Goal: Unclear: Browse casually

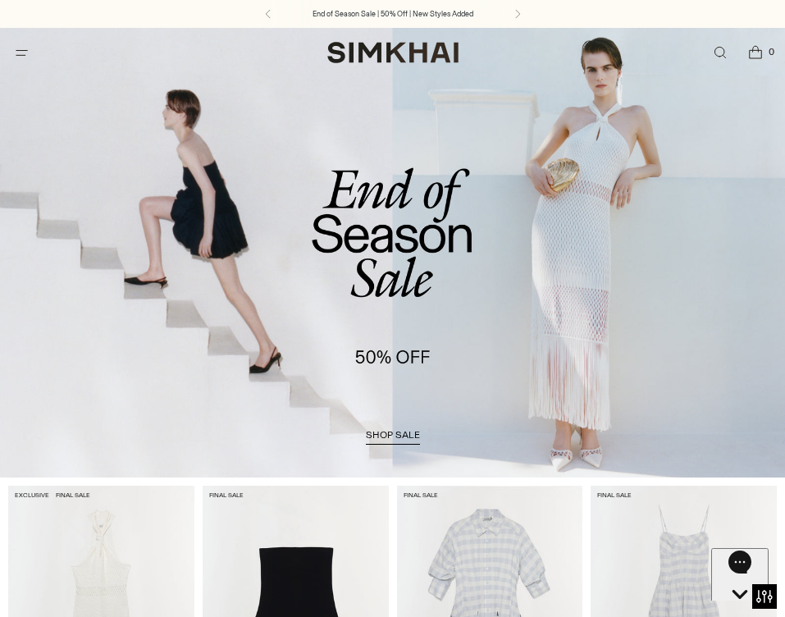
click at [735, 615] on icon "Gorgias live chat" at bounding box center [740, 623] width 16 height 16
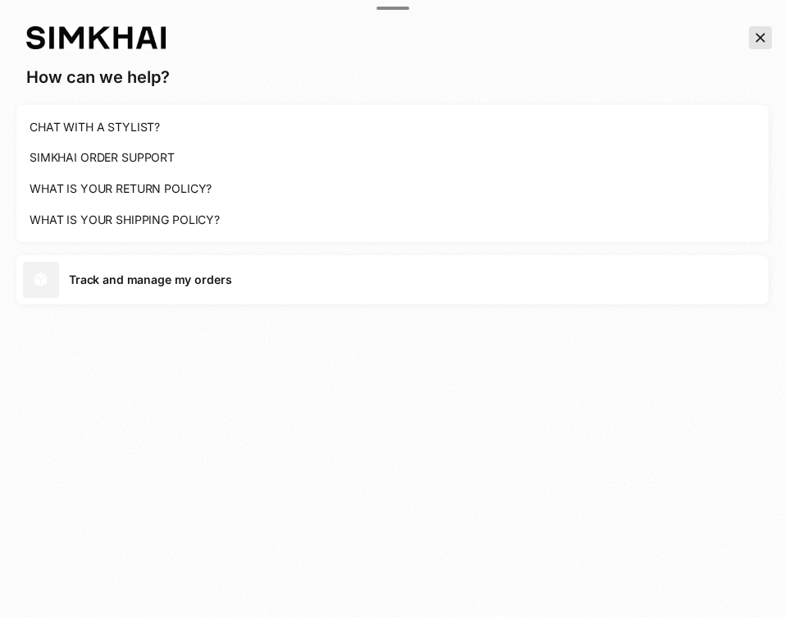
click at [759, 46] on icon "Close the chat window" at bounding box center [761, 38] width 16 height 20
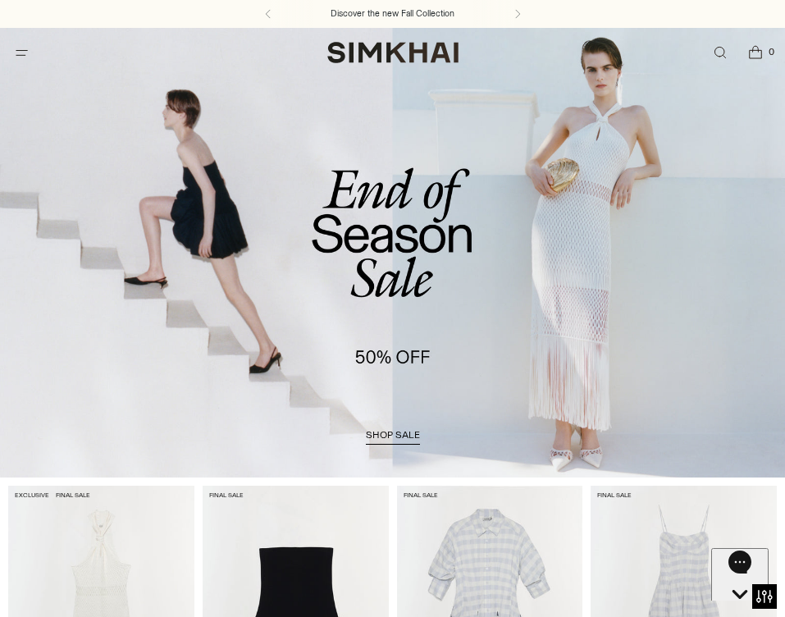
click at [733, 615] on icon "Gorgias live chat" at bounding box center [740, 623] width 16 height 16
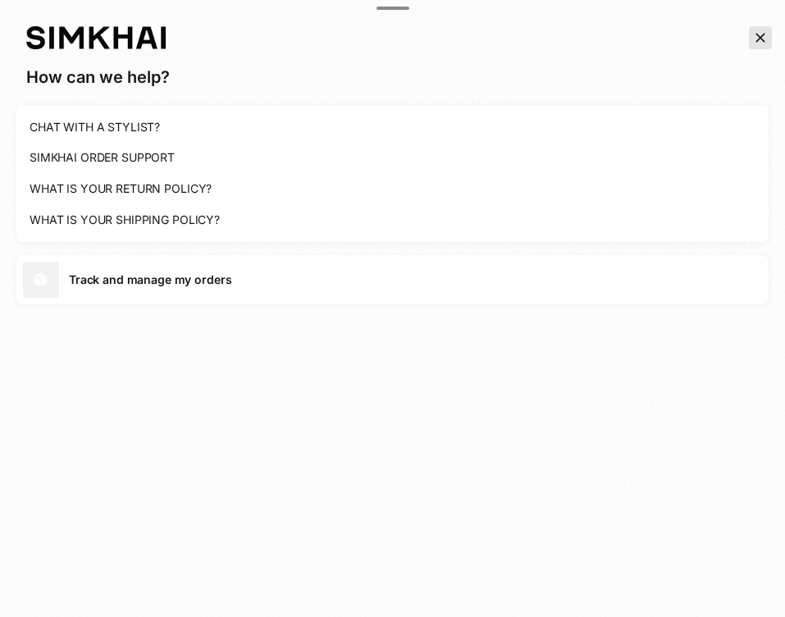
click at [766, 37] on icon "Close the chat window" at bounding box center [761, 38] width 16 height 20
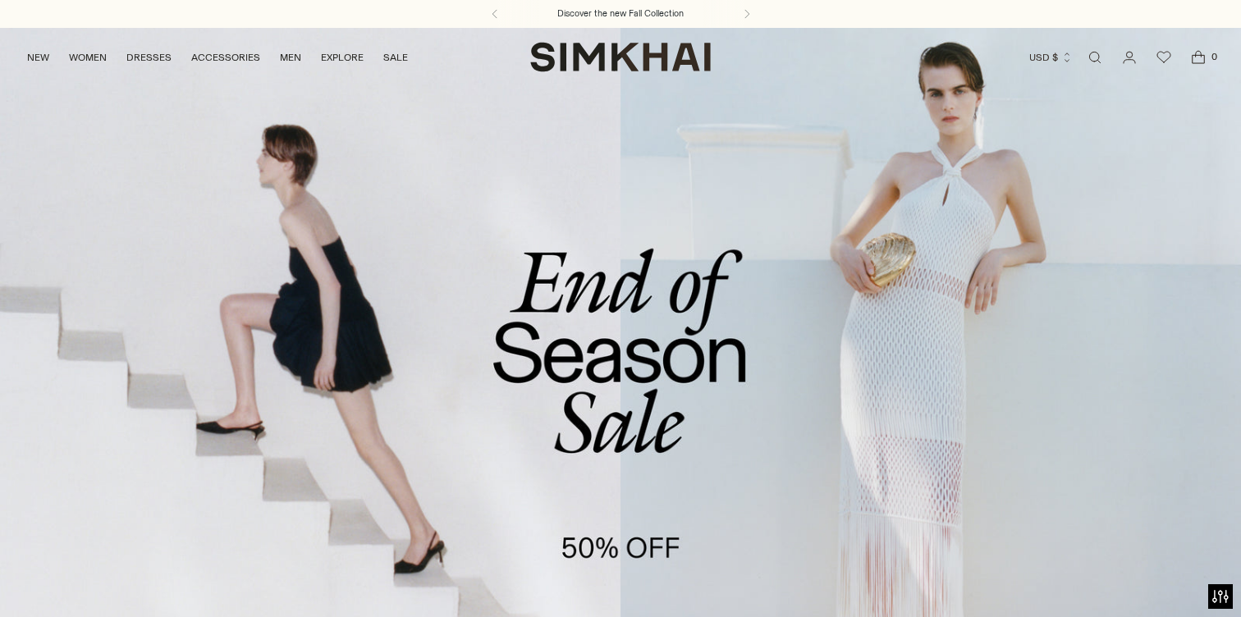
click at [785, 277] on link "/collections/sale" at bounding box center [620, 383] width 1241 height 712
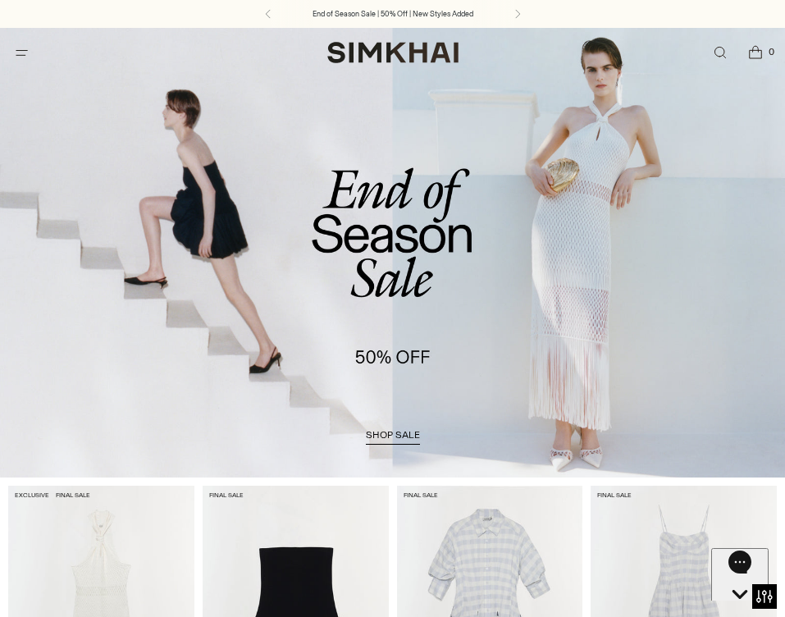
click at [740, 615] on icon "Gorgias live chat" at bounding box center [740, 623] width 16 height 16
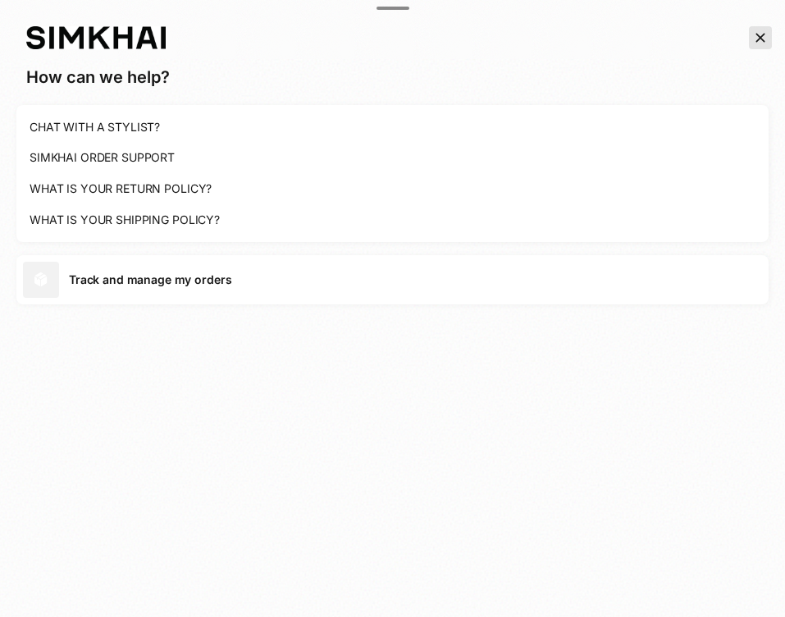
click at [755, 30] on icon "Close the chat window" at bounding box center [761, 38] width 16 height 20
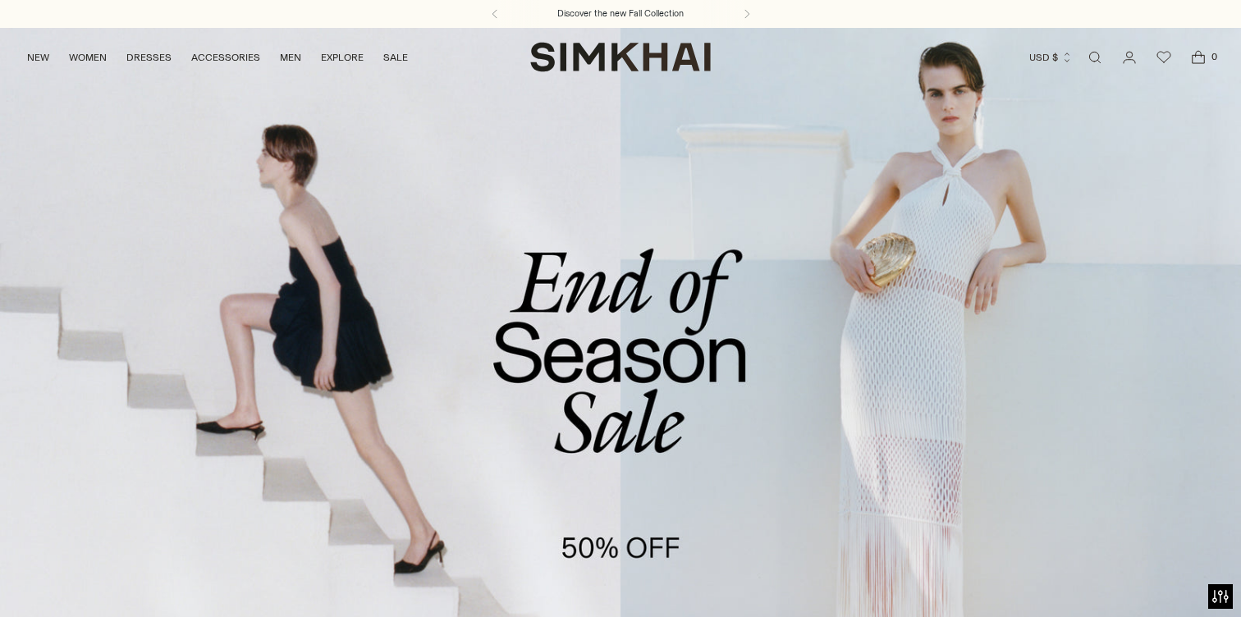
click at [922, 22] on div "End of Season Sale | 50% Off | New Styles Added Discover the new Fall Collectio…" at bounding box center [620, 14] width 1241 height 28
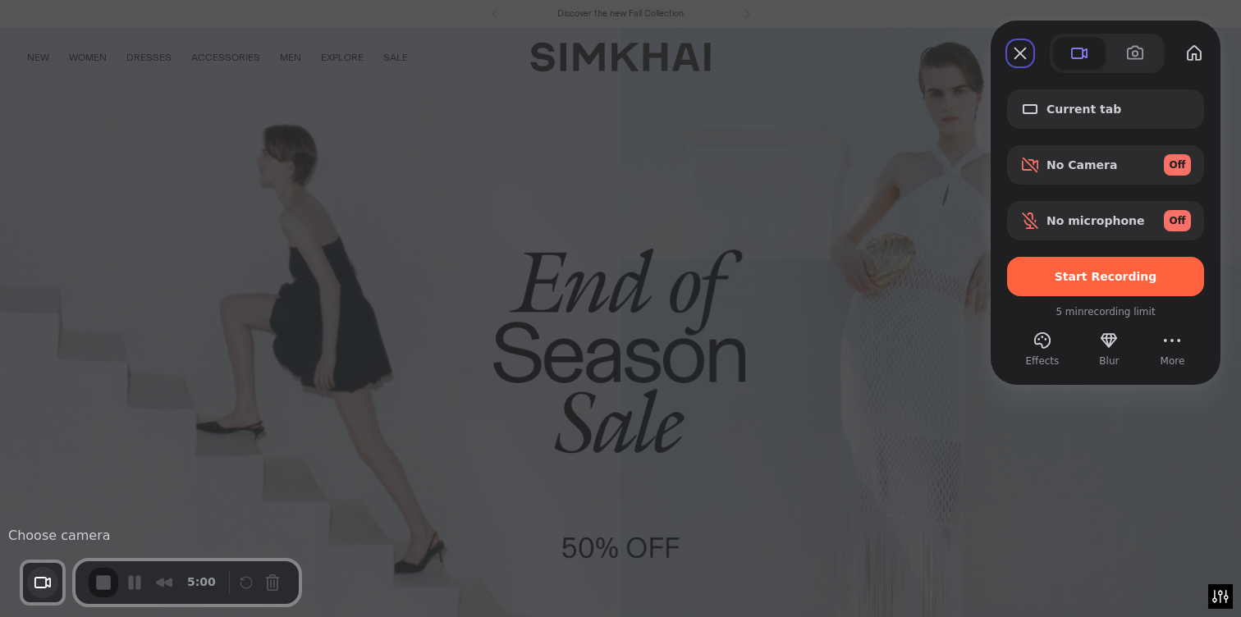
click at [48, 584] on button "Choose camera" at bounding box center [42, 582] width 31 height 31
click at [115, 539] on span "Avatar" at bounding box center [123, 537] width 43 height 16
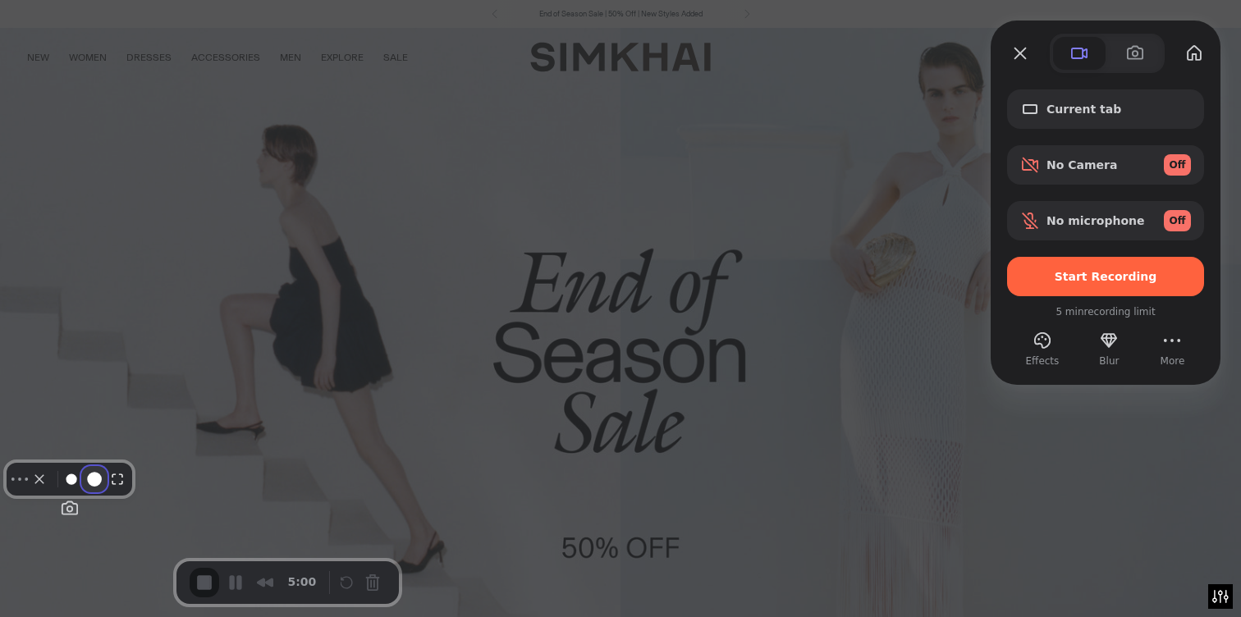
click at [102, 492] on button "Resize medium" at bounding box center [94, 479] width 26 height 26
click at [120, 492] on div "Select video screen size" at bounding box center [79, 479] width 99 height 26
click at [81, 489] on button "Resize small" at bounding box center [72, 479] width 20 height 20
click at [49, 489] on button "Camera off" at bounding box center [40, 479] width 20 height 20
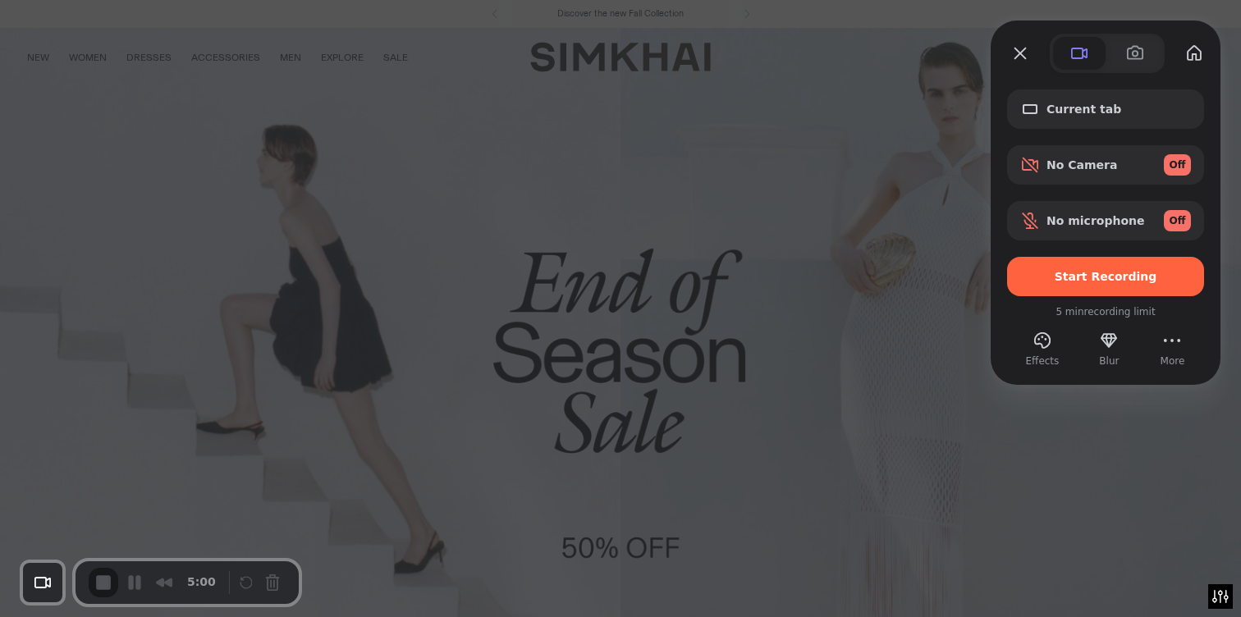
click at [131, 590] on div "5:00" at bounding box center [156, 583] width 134 height 30
click at [172, 585] on div "5:00" at bounding box center [156, 583] width 134 height 30
click at [228, 585] on div "Recorder controls - play pause" at bounding box center [253, 583] width 63 height 26
click at [263, 585] on div "Recorder controls - play pause" at bounding box center [260, 583] width 49 height 26
click at [119, 585] on div "5:00" at bounding box center [156, 583] width 134 height 30
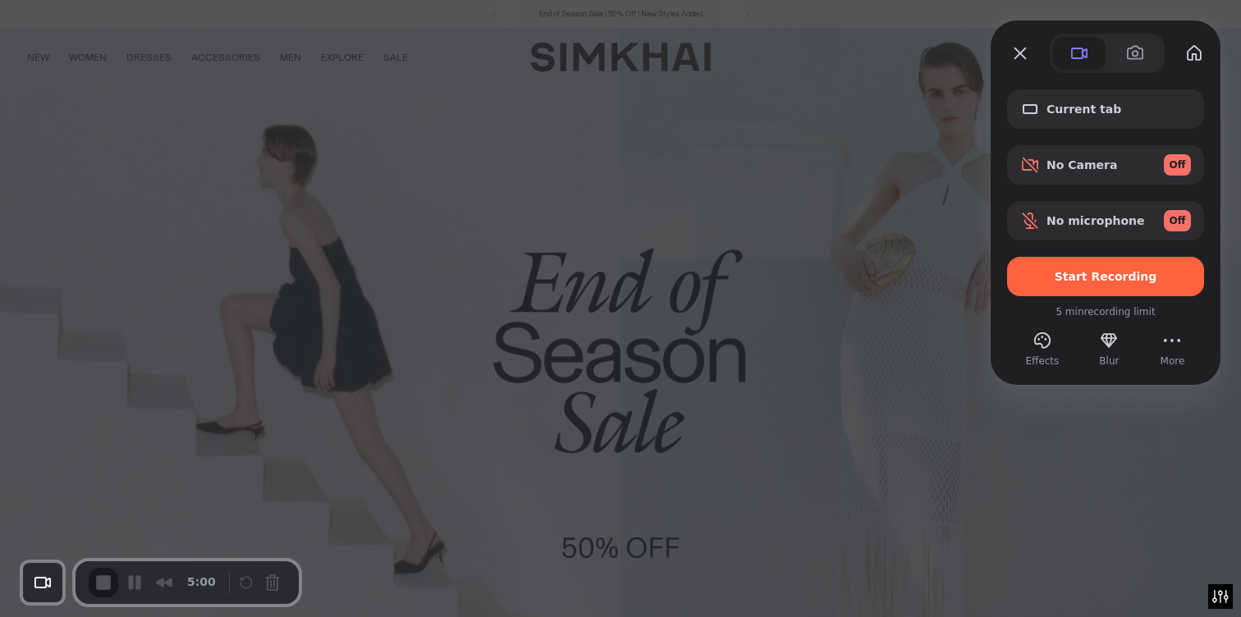
click at [101, 585] on div "5:00" at bounding box center [156, 583] width 134 height 30
click at [96, 585] on div "5:00" at bounding box center [156, 583] width 134 height 30
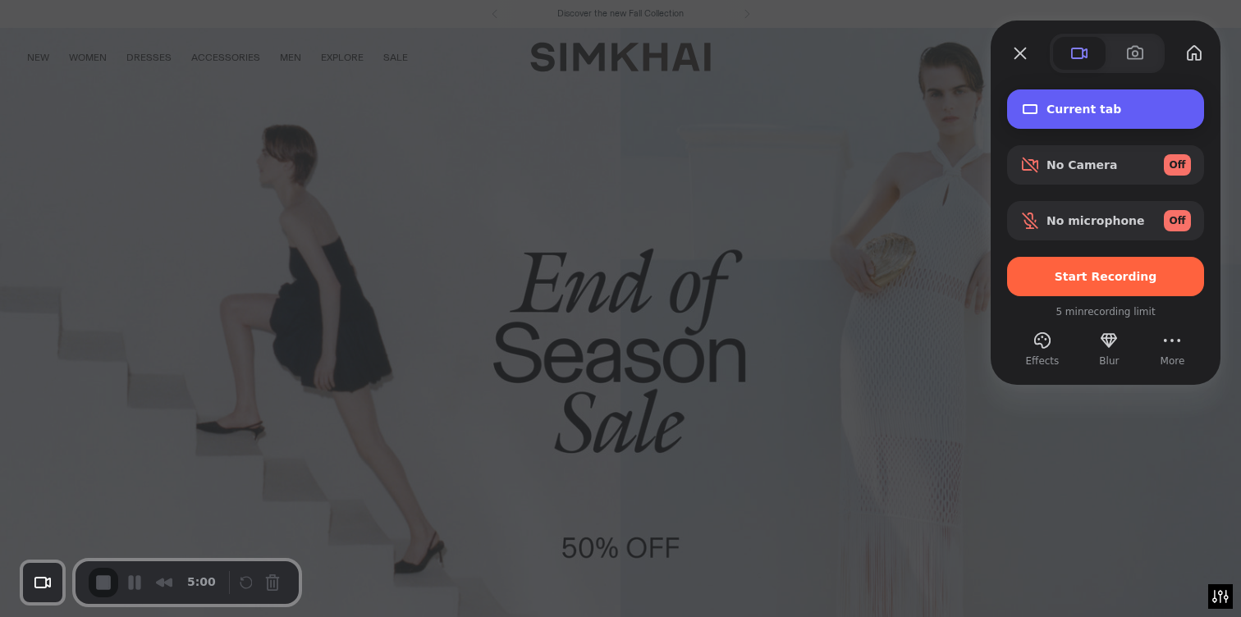
click at [1042, 110] on div "Recording options" at bounding box center [1033, 109] width 26 height 20
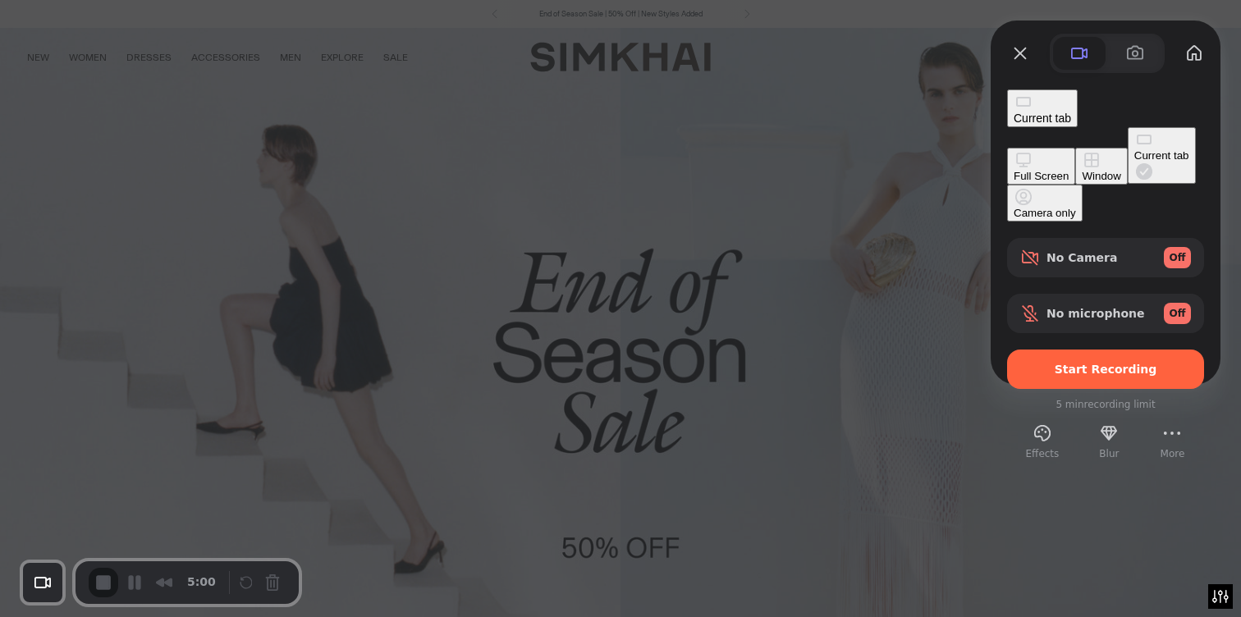
click at [1134, 162] on div "Current tab" at bounding box center [1161, 155] width 55 height 12
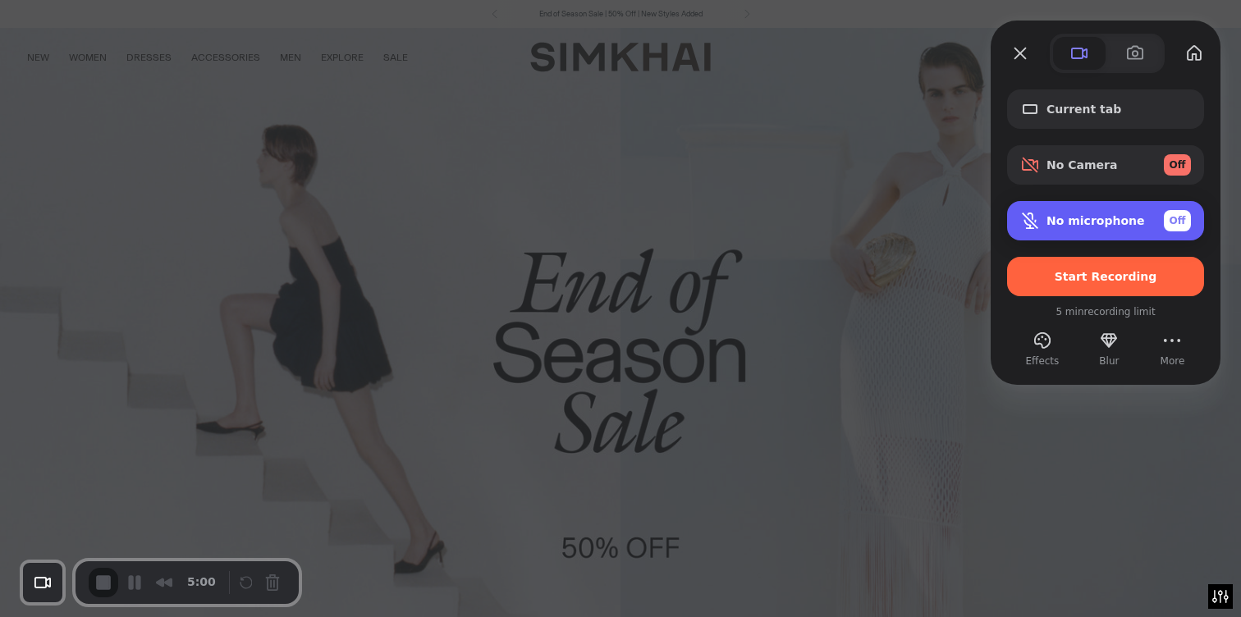
click at [1088, 222] on span "No microphone" at bounding box center [1095, 220] width 98 height 13
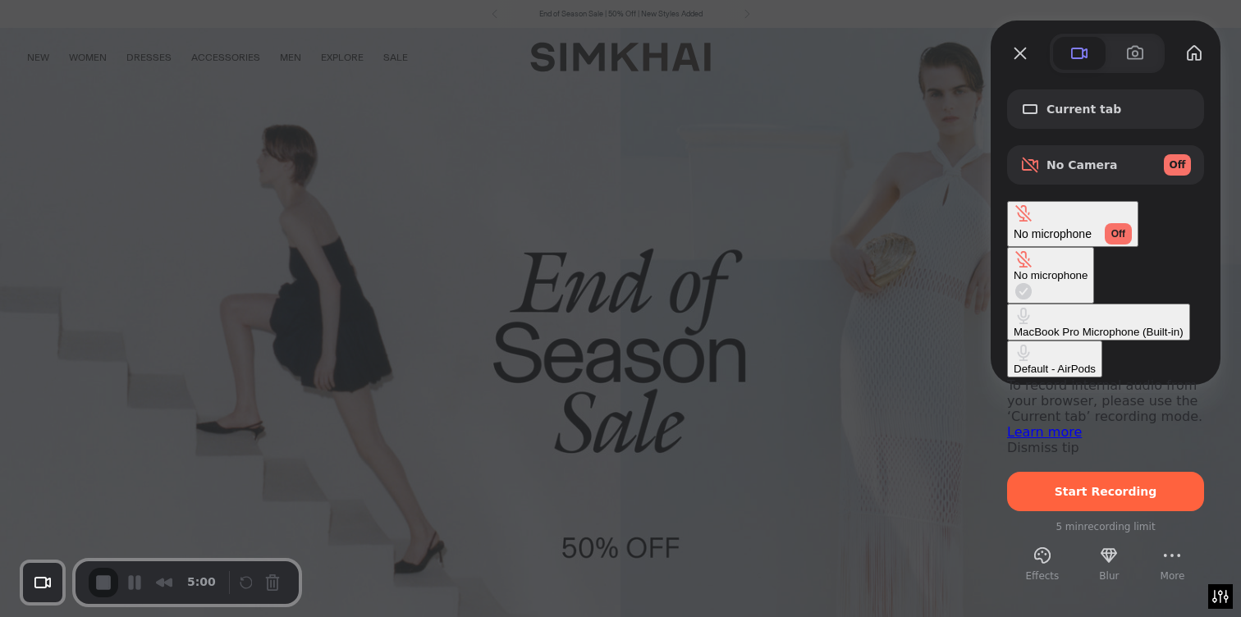
click at [1014, 326] on div "MacBook Pro Microphone (Built-in)" at bounding box center [1099, 332] width 170 height 12
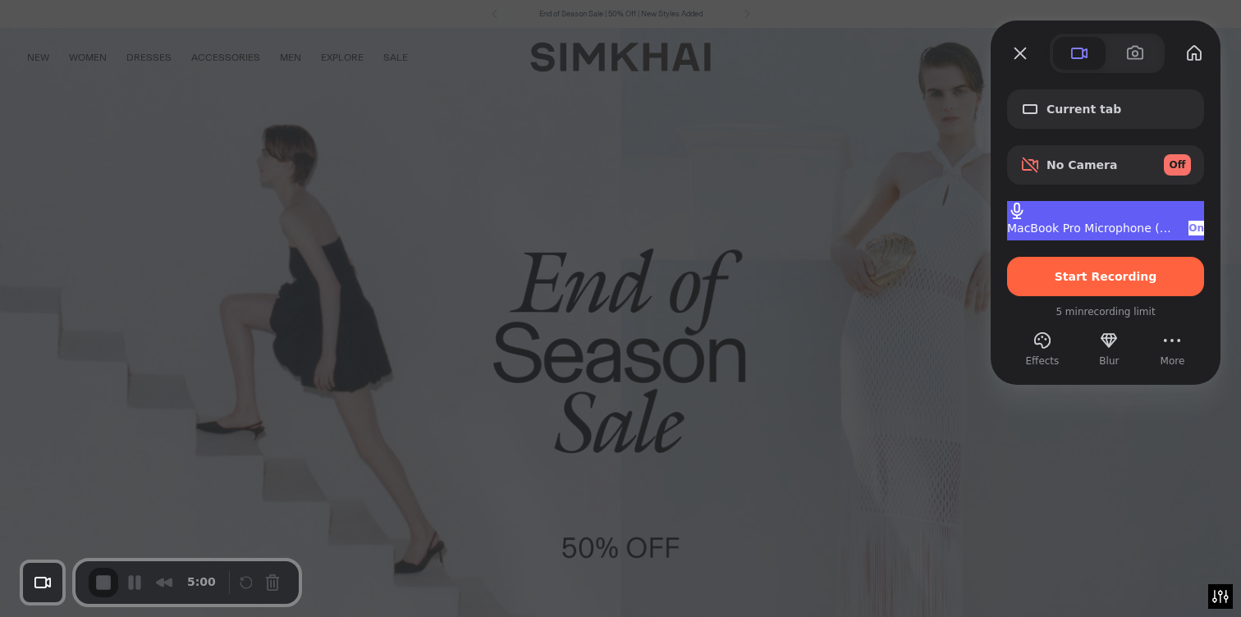
click at [1049, 224] on span "MacBook Pro Microphone (Built-in)" at bounding box center [1091, 228] width 168 height 13
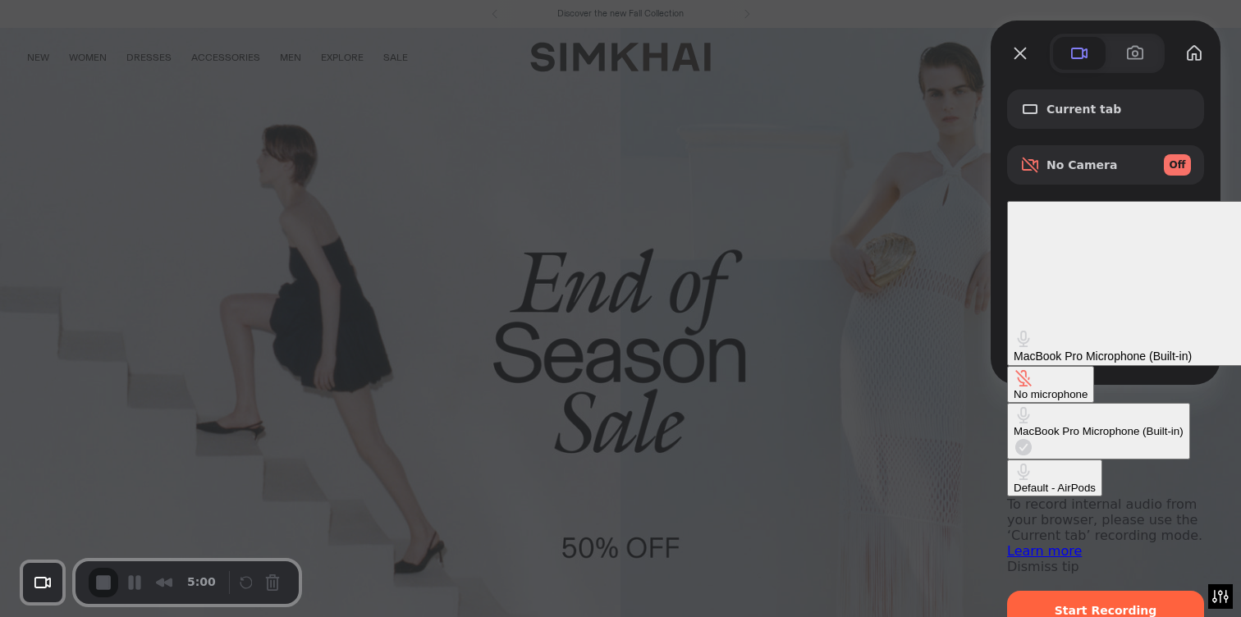
click at [1014, 482] on div "Default - AirPods" at bounding box center [1055, 488] width 82 height 12
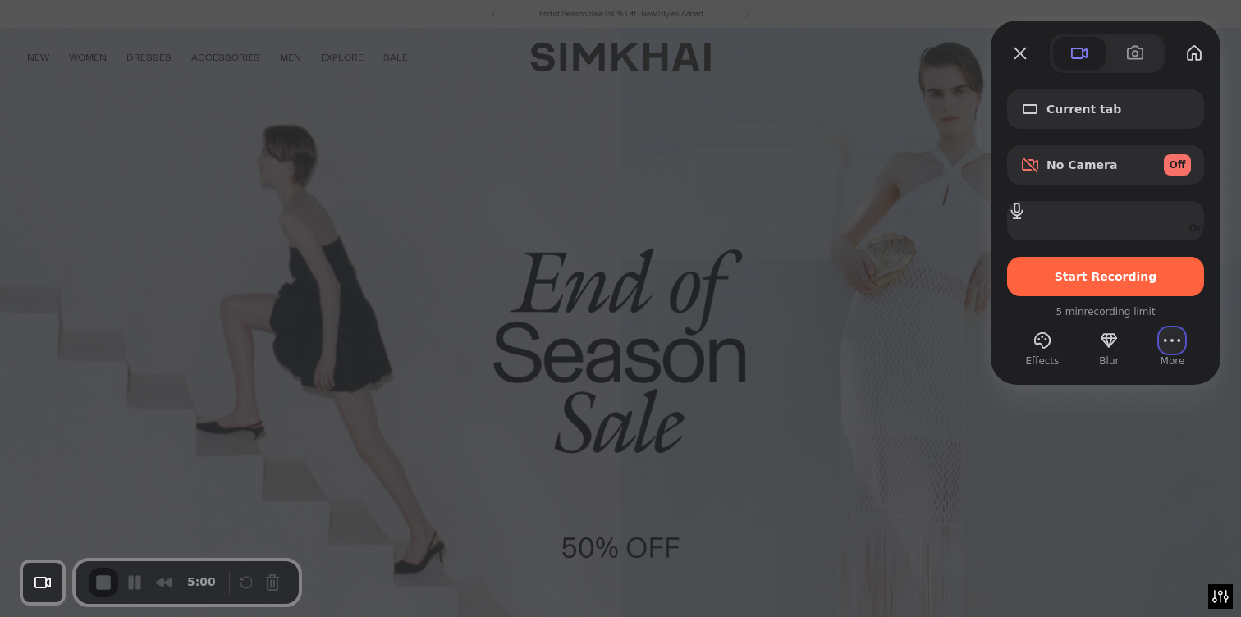
click at [1165, 341] on button "More (3 unread)" at bounding box center [1172, 340] width 26 height 26
click at [1165, 309] on div "5 min recording limit" at bounding box center [1105, 312] width 197 height 15
click at [1074, 316] on span "5 min recording limit" at bounding box center [1105, 312] width 99 height 15
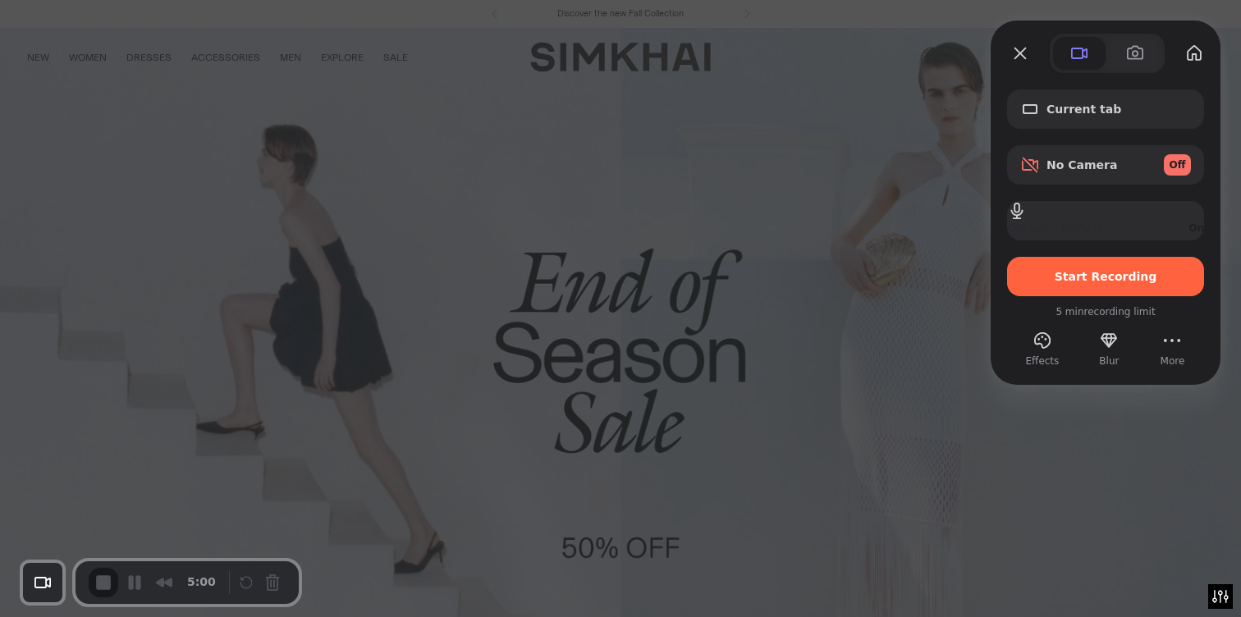
click at [1074, 316] on span "5 min recording limit" at bounding box center [1105, 312] width 99 height 15
click at [1084, 315] on span "5 min recording limit" at bounding box center [1105, 312] width 99 height 15
click at [1097, 310] on span "5 min recording limit" at bounding box center [1105, 312] width 99 height 15
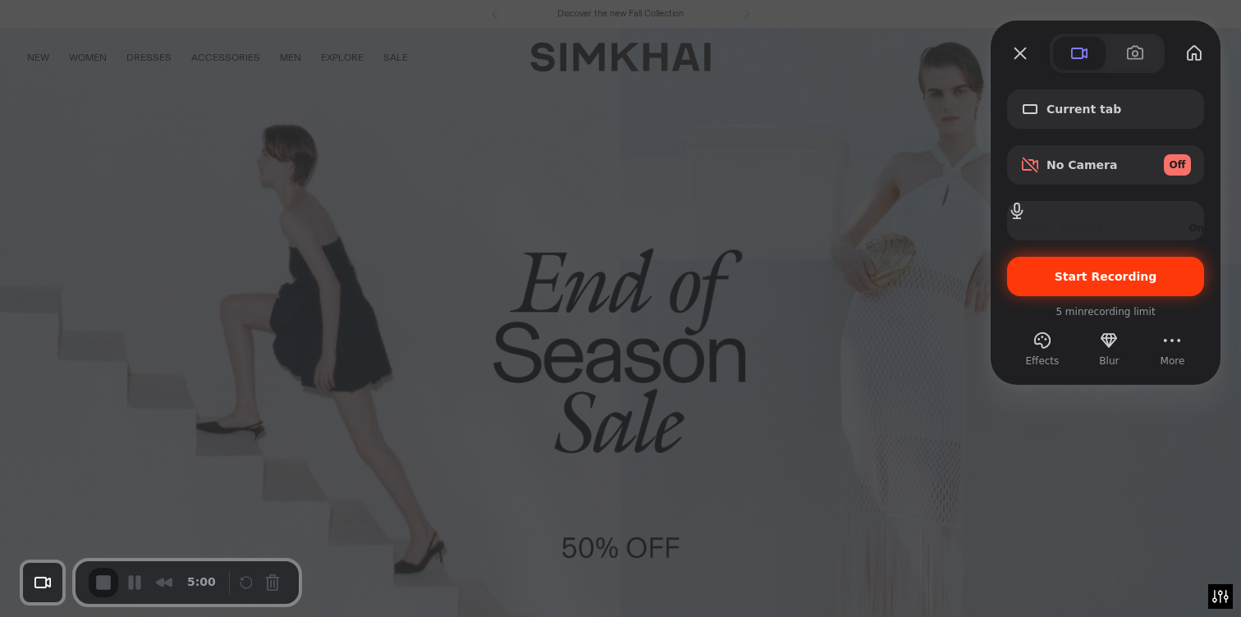
click at [1101, 277] on span "Start Recording" at bounding box center [1106, 276] width 103 height 13
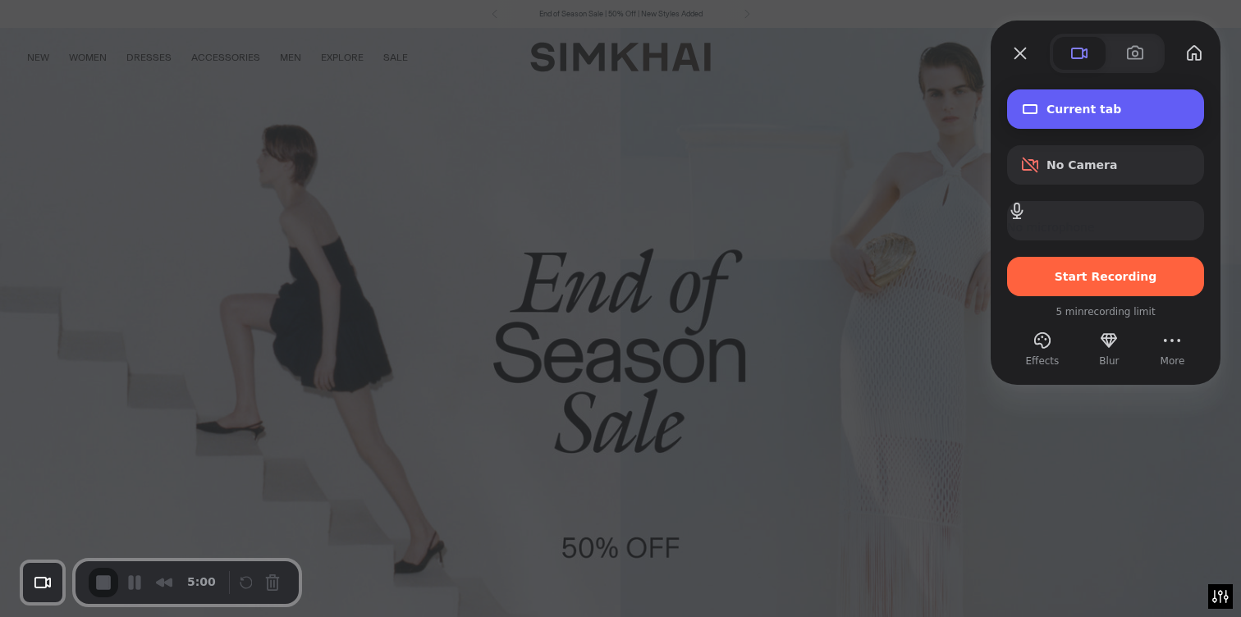
click at [1095, 120] on div "Current tab" at bounding box center [1105, 108] width 197 height 39
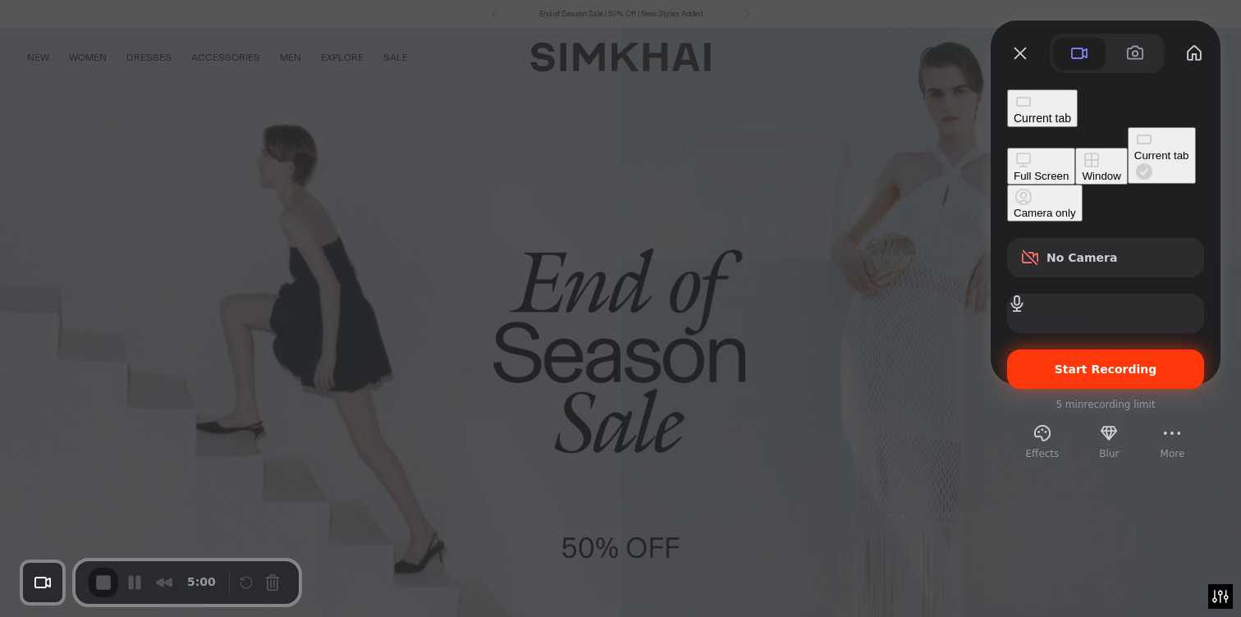
click at [1110, 363] on span "Start Recording" at bounding box center [1106, 369] width 103 height 13
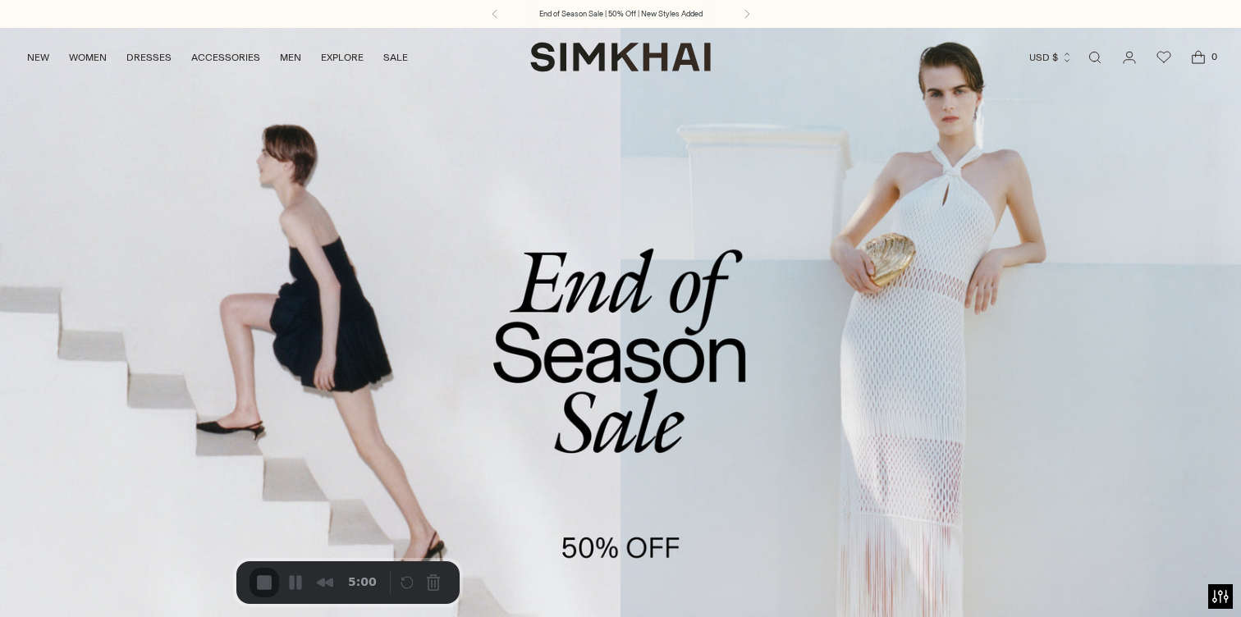
click at [286, 583] on button "Pause Recording" at bounding box center [299, 584] width 26 height 26
click at [424, 587] on button "Cancel Recording" at bounding box center [437, 584] width 26 height 26
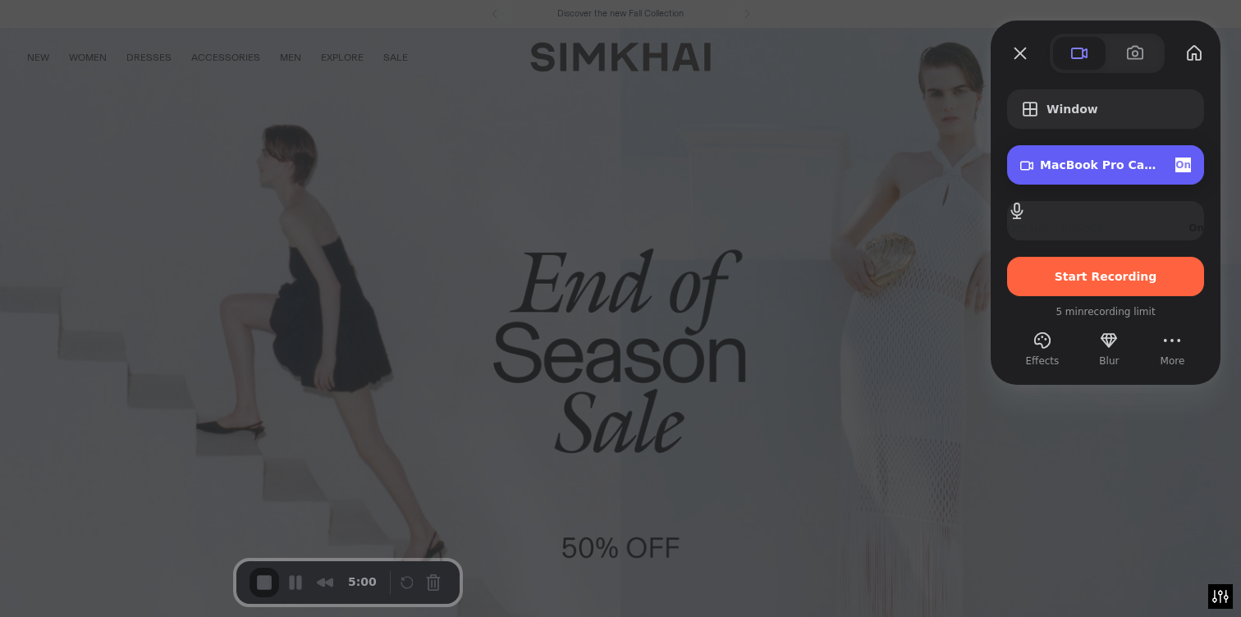
click at [1068, 153] on div "MacBook Pro Camera (0000:0001) On" at bounding box center [1105, 164] width 197 height 39
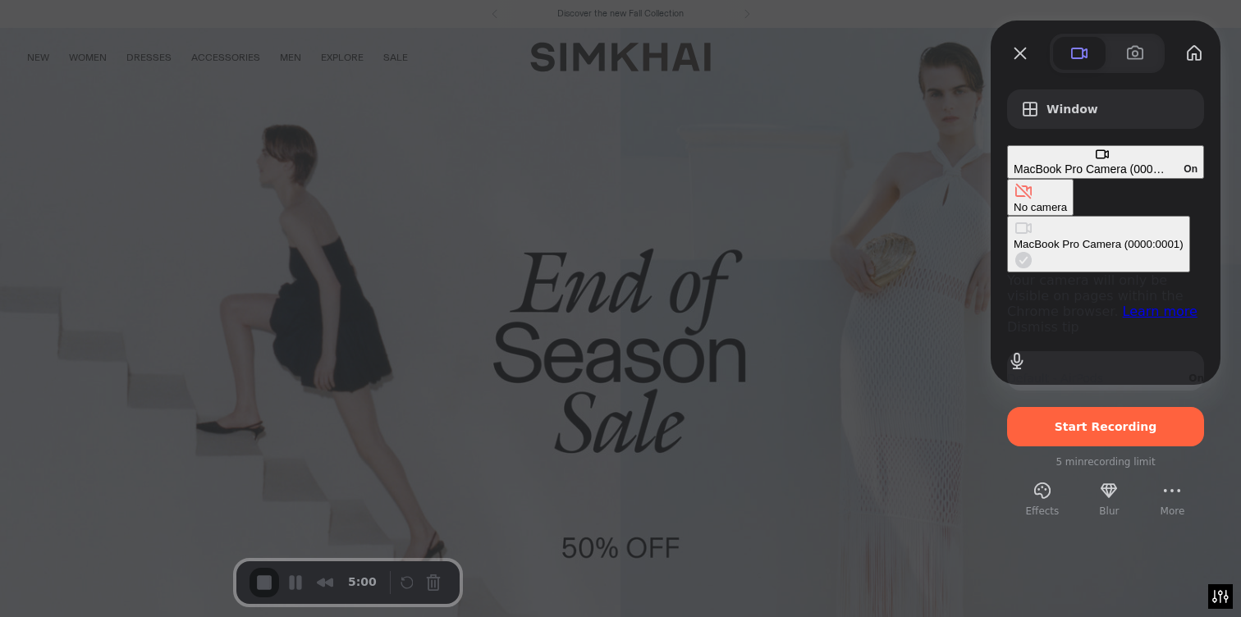
click at [1014, 201] on div "No camera" at bounding box center [1040, 207] width 53 height 12
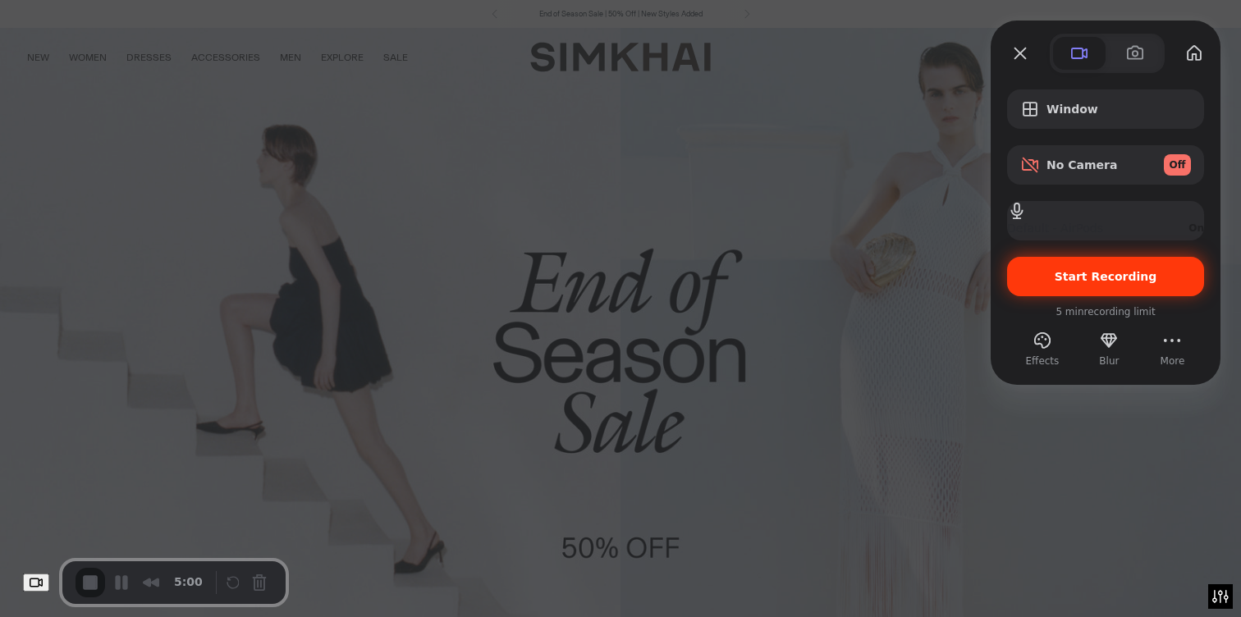
click at [1071, 278] on span "Start Recording" at bounding box center [1106, 276] width 103 height 13
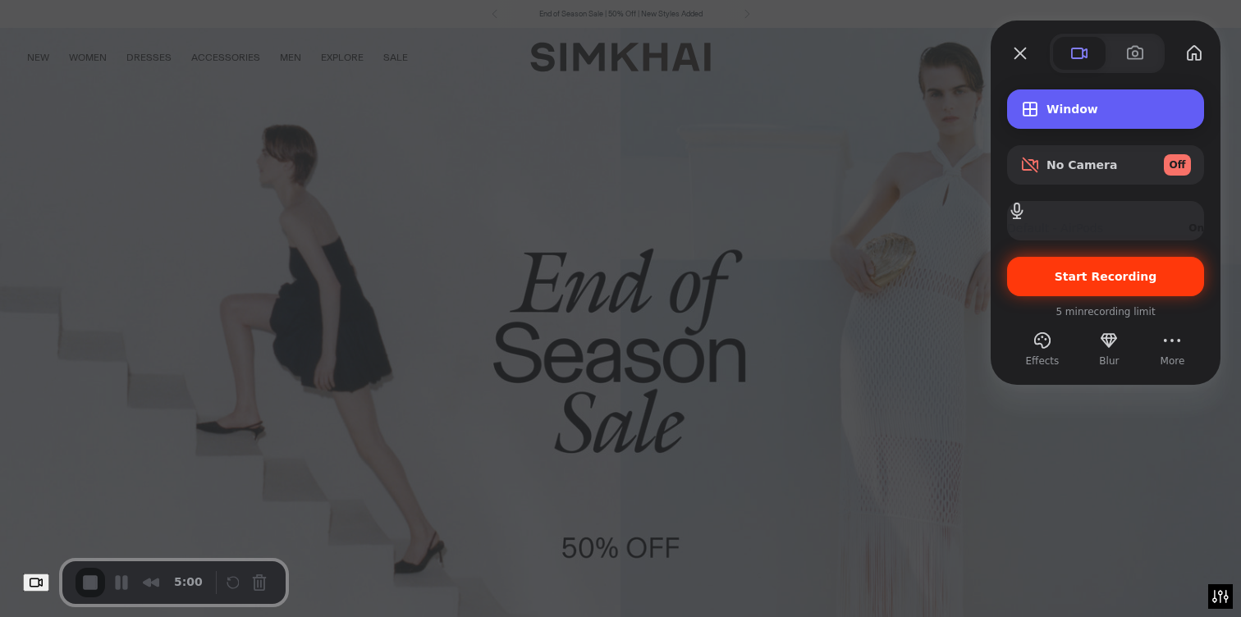
click at [1079, 108] on span "Window" at bounding box center [1118, 109] width 144 height 13
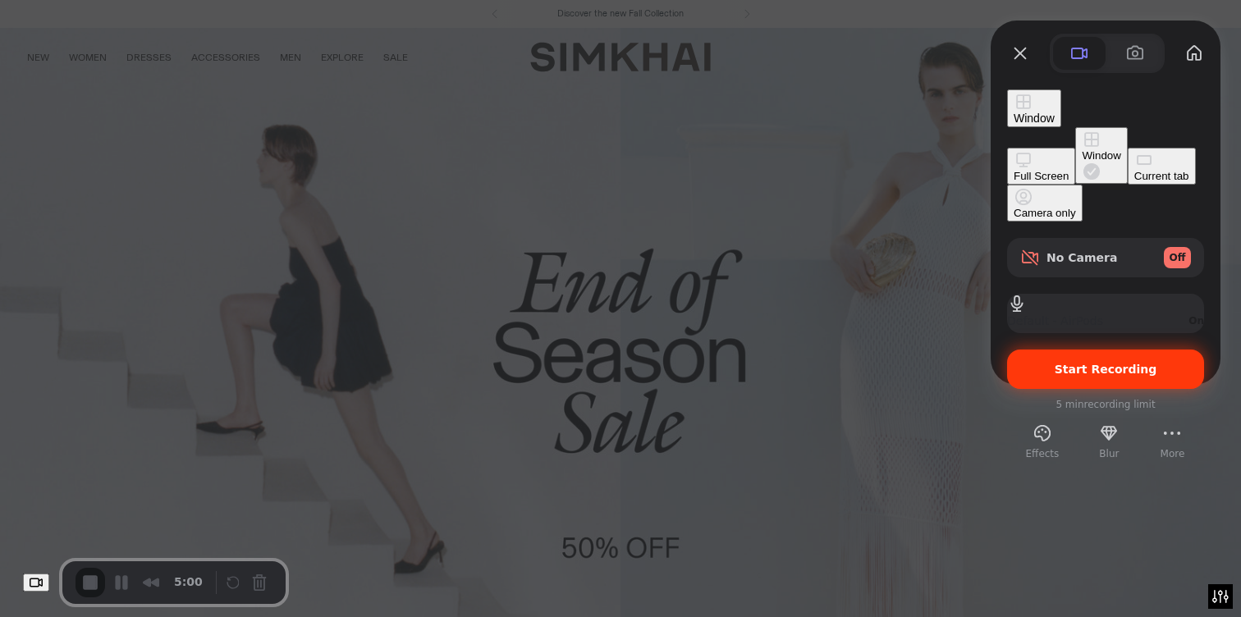
click at [1134, 182] on div "Current tab" at bounding box center [1161, 176] width 55 height 12
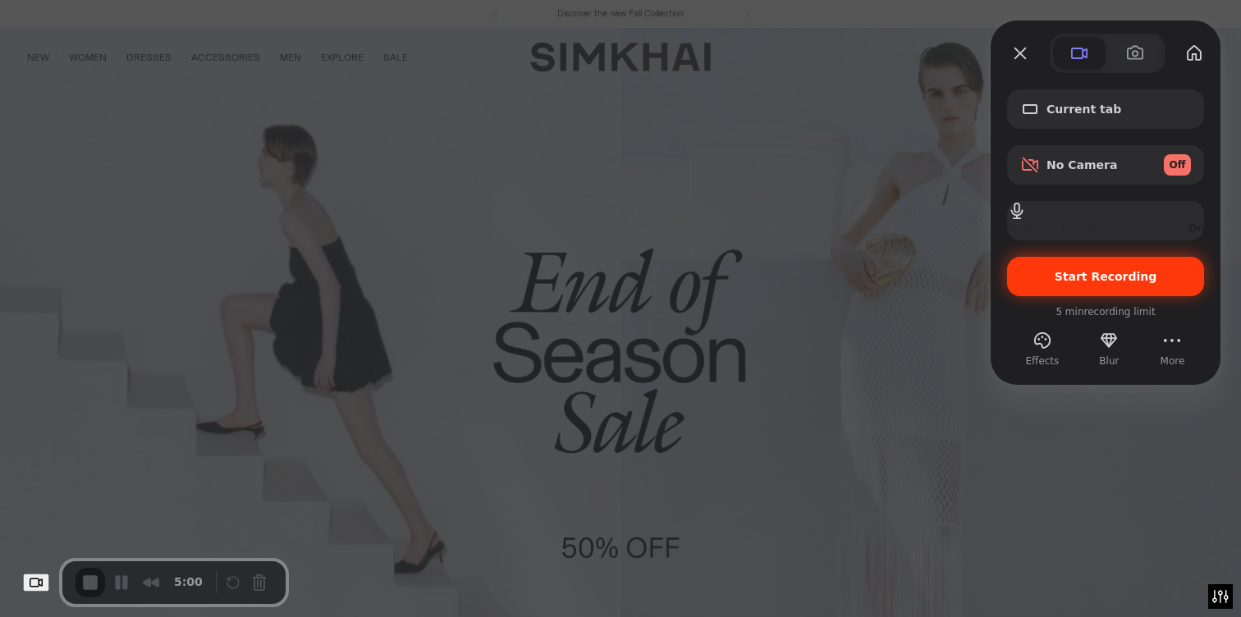
click at [1083, 283] on span "Start Recording" at bounding box center [1106, 276] width 103 height 13
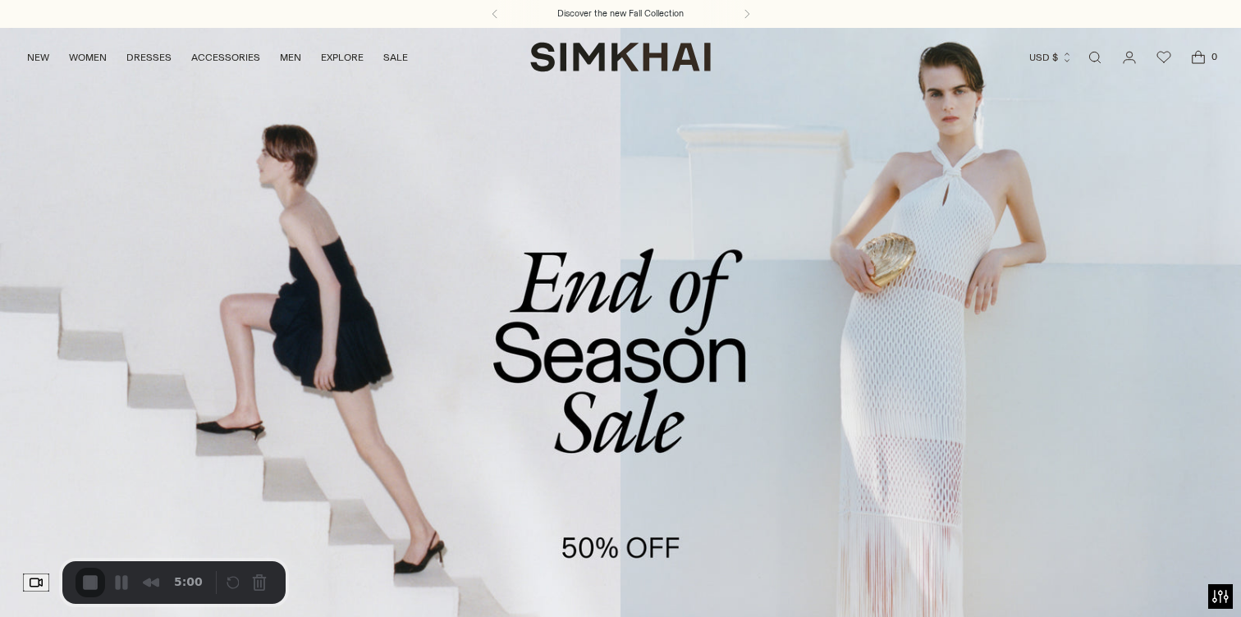
click at [167, 584] on button "Rewind and Trim Recording" at bounding box center [154, 584] width 26 height 26
click at [1188, 48] on span at bounding box center [1194, 41] width 13 height 13
click at [240, 587] on button "Restart Recording" at bounding box center [237, 585] width 20 height 20
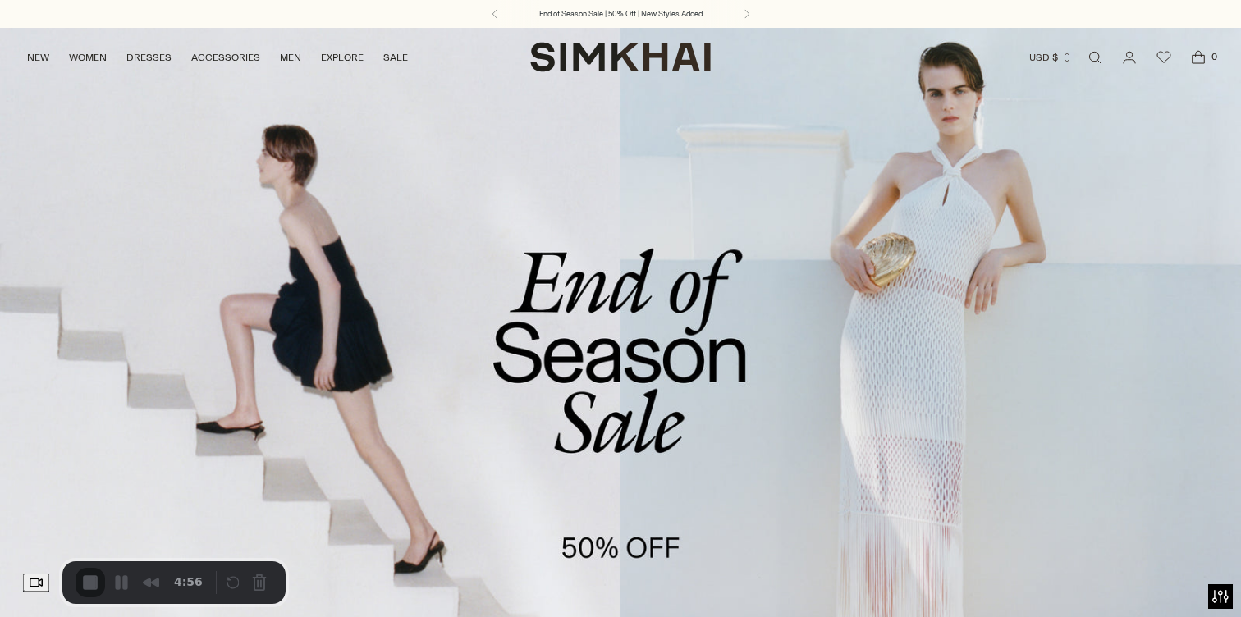
click at [247, 583] on button "Restart Recording" at bounding box center [237, 585] width 20 height 20
click at [620, 616] on div at bounding box center [620, 617] width 1241 height 0
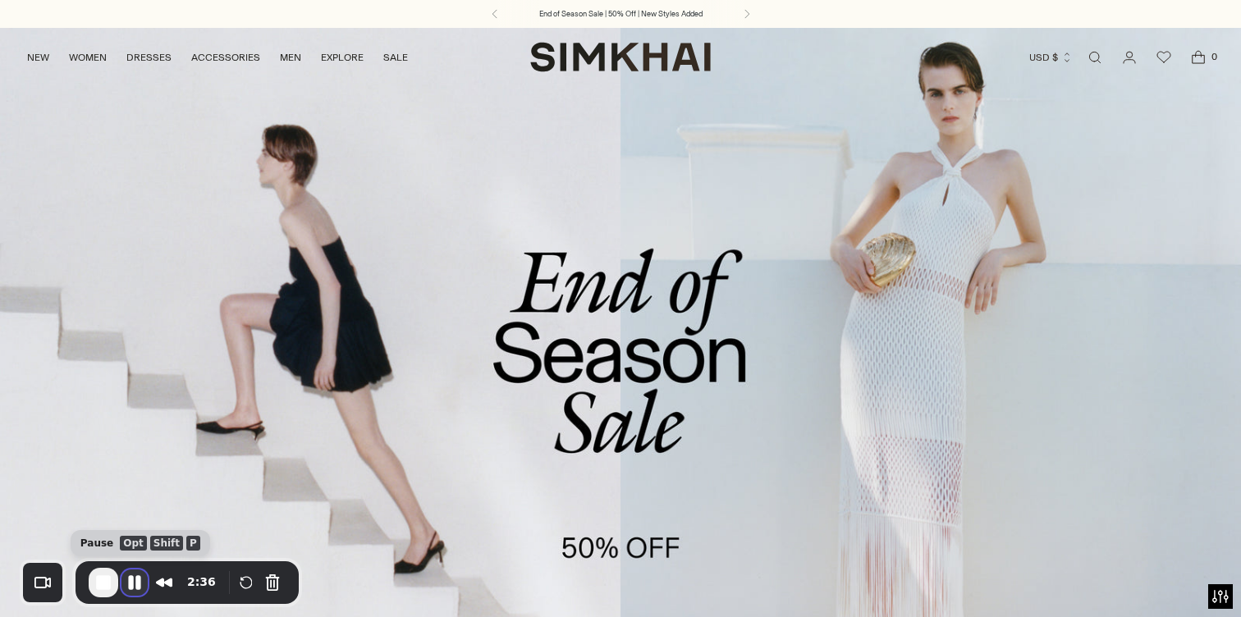
click at [134, 580] on button "Pause Recording" at bounding box center [134, 583] width 26 height 26
click at [128, 584] on span "Play Recording" at bounding box center [133, 583] width 20 height 20
click at [245, 576] on button "Restart Recording" at bounding box center [246, 583] width 20 height 20
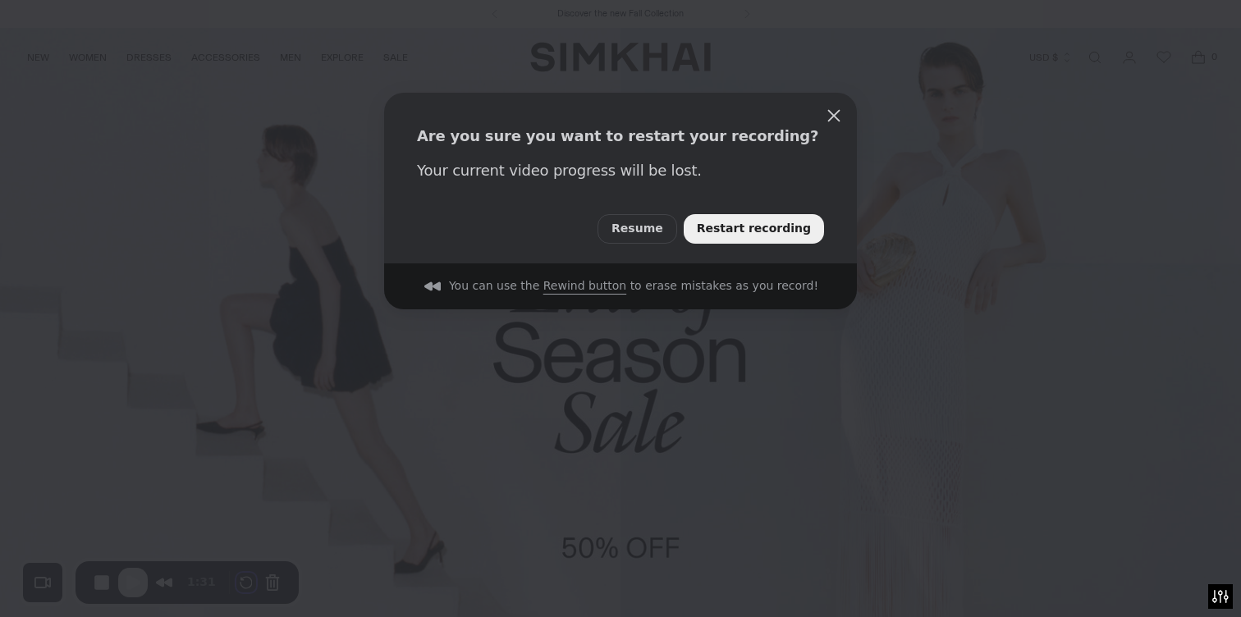
click at [744, 227] on span "Restart recording" at bounding box center [754, 229] width 114 height 18
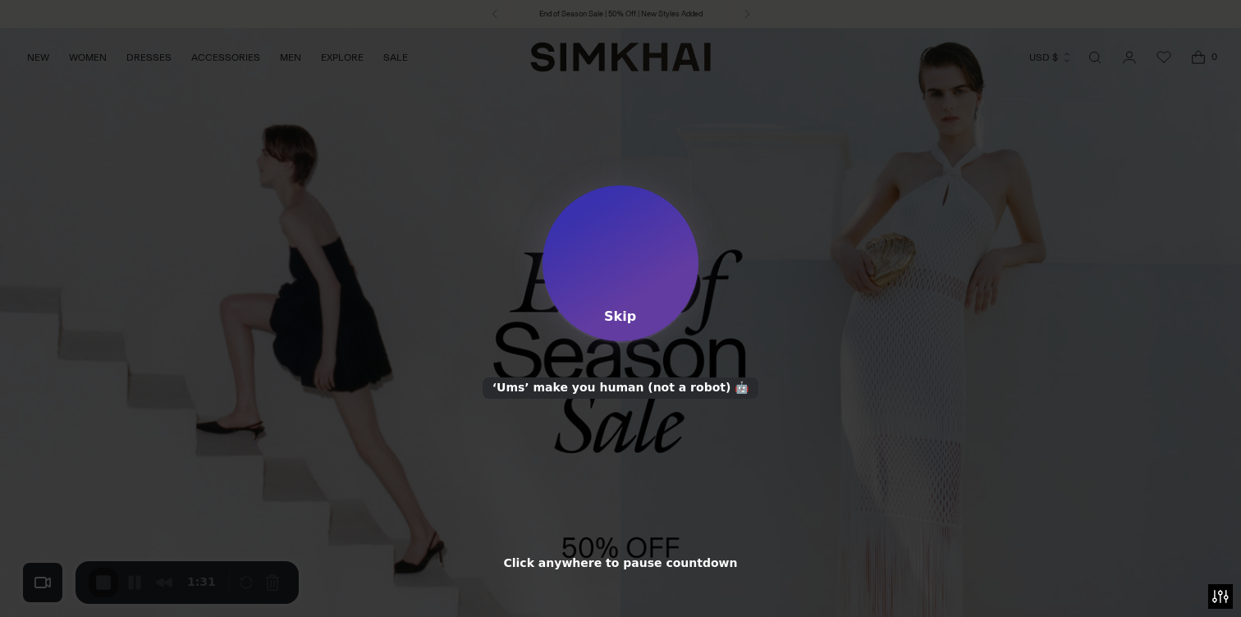
click at [608, 458] on div "2 Skip ‘Ums’ make you human (not a robot) 🤖 Click anywhere to pause countdown" at bounding box center [620, 378] width 1241 height 387
click at [623, 318] on div "Skip" at bounding box center [620, 317] width 32 height 16
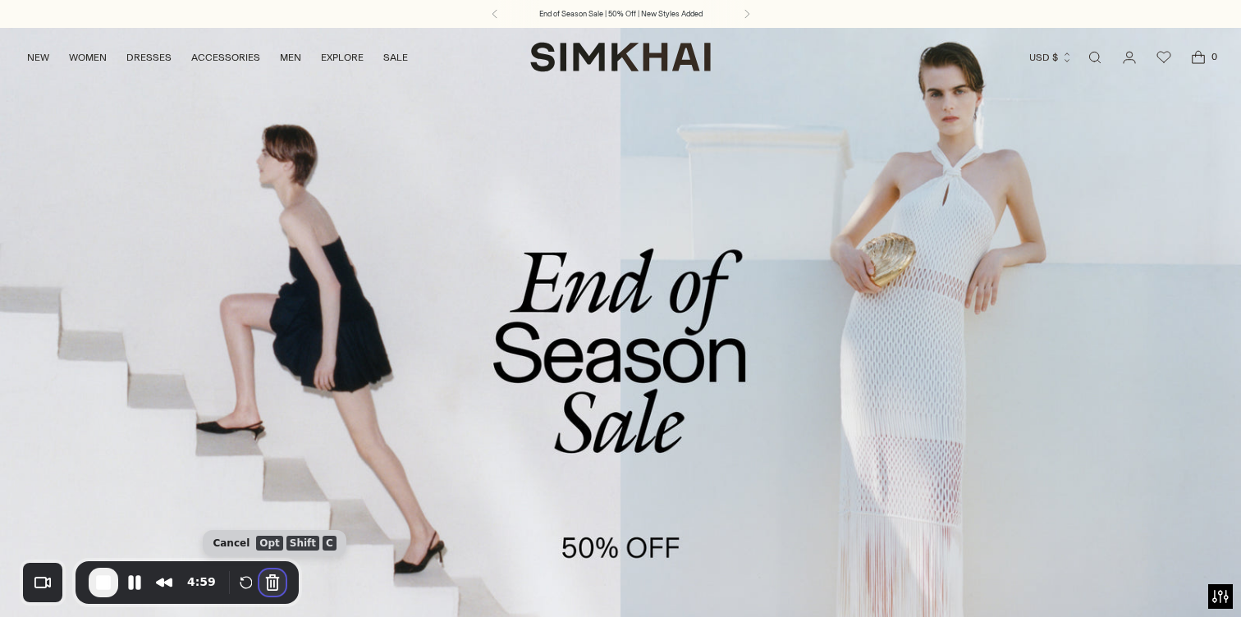
click at [260, 586] on button "Cancel Recording" at bounding box center [272, 583] width 26 height 26
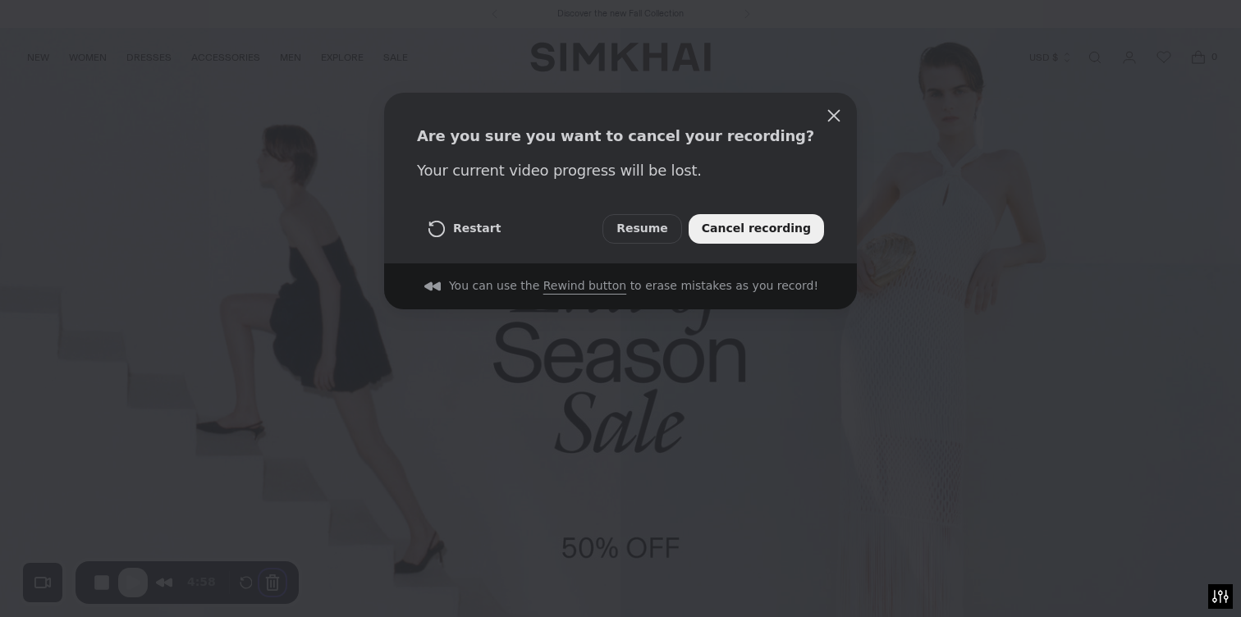
click at [757, 228] on span "Cancel recording" at bounding box center [756, 229] width 109 height 18
